Goal: Complete application form: Complete application form

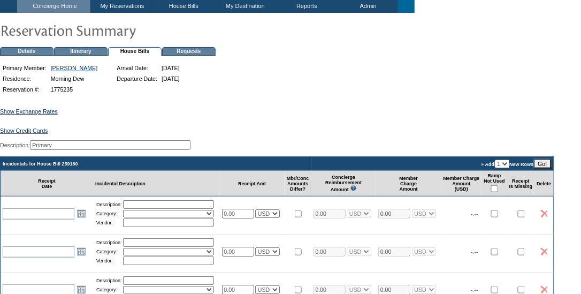
scroll to position [76, 0]
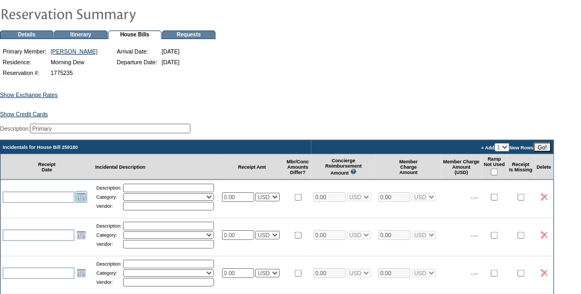
click at [83, 203] on link "Open the calendar popup." at bounding box center [81, 197] width 12 height 12
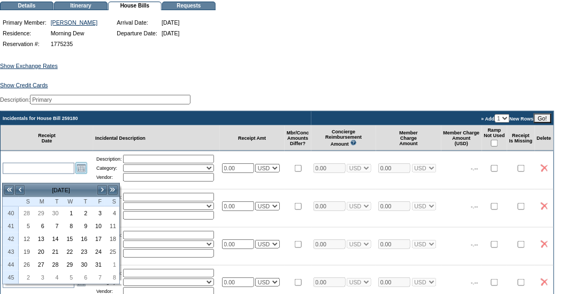
scroll to position [114, 0]
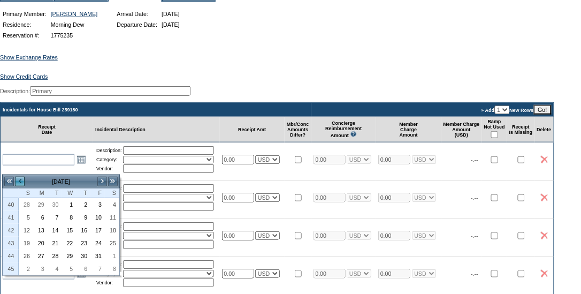
click at [21, 181] on link "<" at bounding box center [19, 181] width 11 height 11
click at [111, 239] on link "27" at bounding box center [111, 243] width 13 height 12
type input "[DATE]"
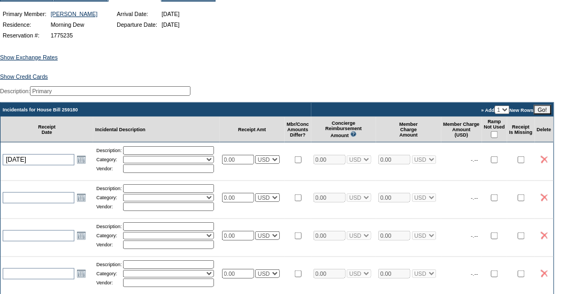
click at [162, 155] on input "text" at bounding box center [168, 150] width 91 height 9
type input "Groceries"
click at [145, 163] on select "Activities Additional Housekeeping Amenities Access Fee Bath Amenities Reimburs…" at bounding box center [168, 159] width 91 height 7
select select "11"
click at [127, 163] on select "Activities Additional Housekeeping Amenities Access Fee Bath Amenities Reimburs…" at bounding box center [168, 159] width 91 height 7
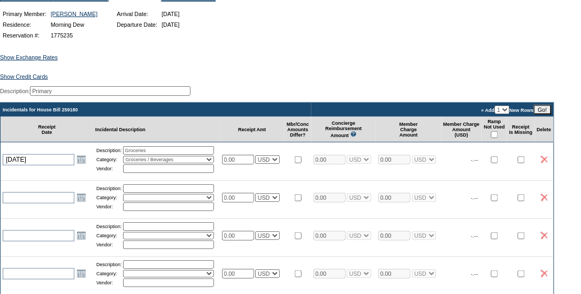
click at [152, 173] on input "text" at bounding box center [168, 168] width 91 height 9
type input "Stop&Shop"
drag, startPoint x: 246, startPoint y: 167, endPoint x: 195, endPoint y: 167, distance: 51.3
click at [195, 167] on tr "[DATE] [DATE] Open the calendar popup. << < [DATE] > >> S M T W T F S 36 31 1 2…" at bounding box center [277, 159] width 553 height 34
type input "183.83"
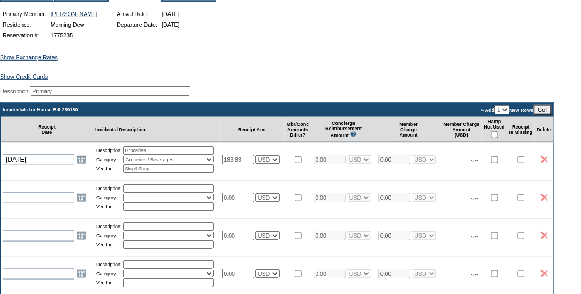
type input "183.83"
select select "1"
type input "183.83"
select select "1"
click at [220, 180] on td at bounding box center [110, 178] width 219 height 4
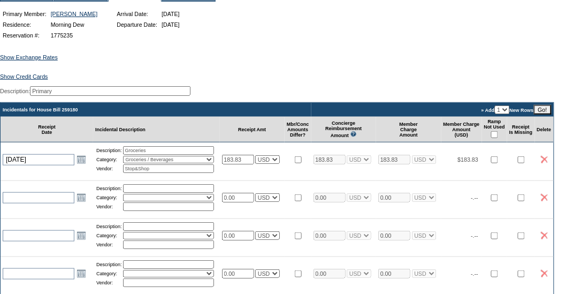
click at [498, 138] on input "checkbox" at bounding box center [494, 134] width 7 height 7
checkbox input "true"
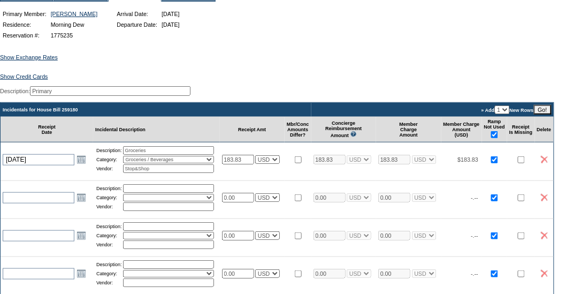
checkbox input "true"
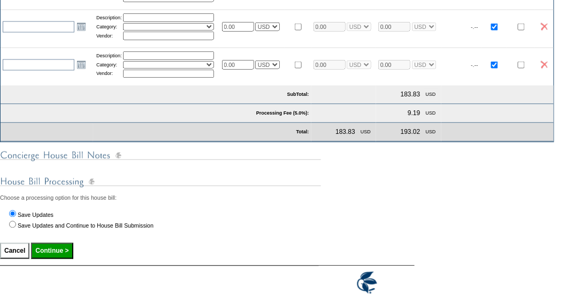
scroll to position [367, 0]
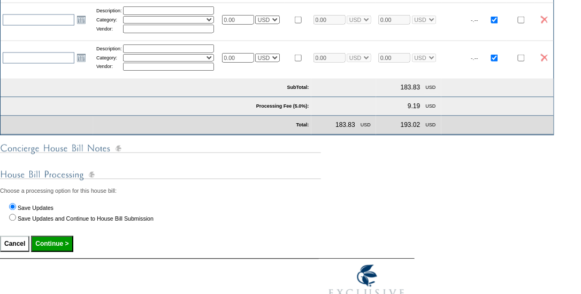
click at [63, 239] on div "Show Exchange Rates Exchange Rates for [DATE] Currency Rate To USD Rate From US…" at bounding box center [290, 20] width 581 height 464
click at [60, 247] on input "Continue >" at bounding box center [52, 244] width 42 height 16
type input "Processing..."
